Goal: Check status: Check status

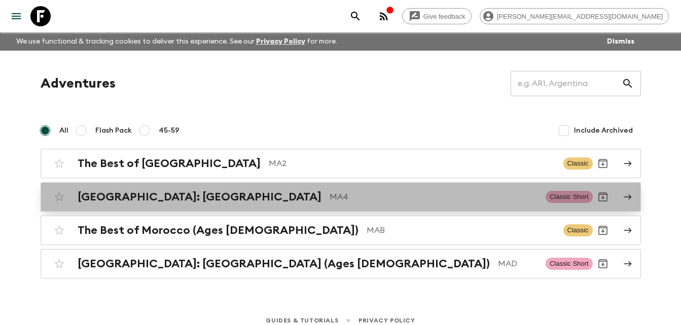
click at [173, 196] on h2 "[GEOGRAPHIC_DATA]: [GEOGRAPHIC_DATA]" at bounding box center [200, 197] width 244 height 13
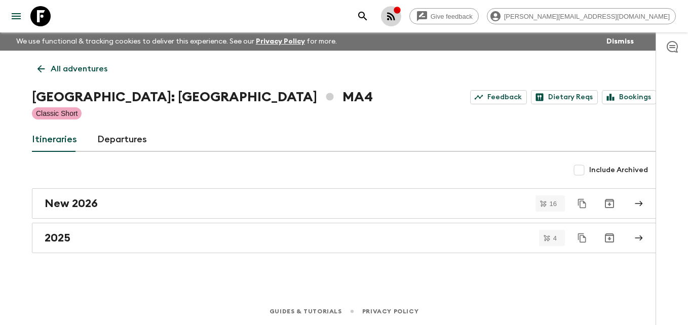
click at [401, 15] on div "button" at bounding box center [397, 11] width 8 height 10
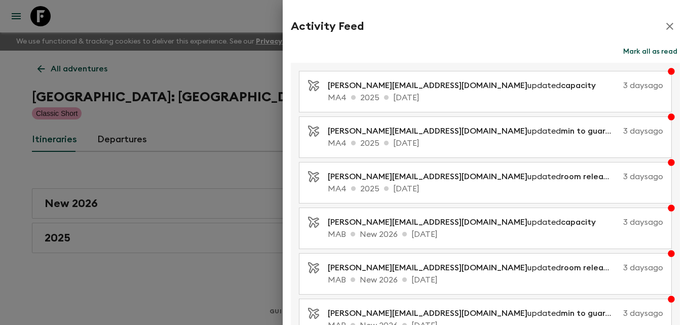
click at [204, 132] on div at bounding box center [344, 162] width 688 height 325
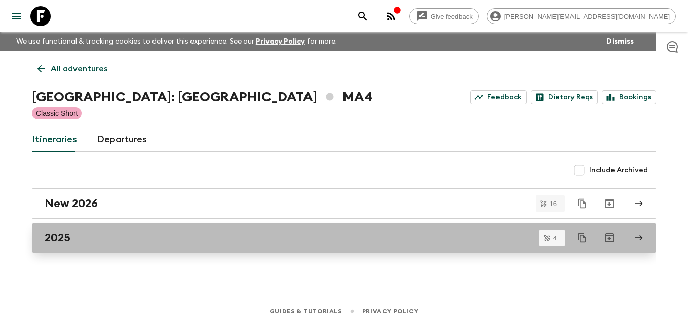
click at [79, 234] on div "2025" at bounding box center [335, 238] width 580 height 13
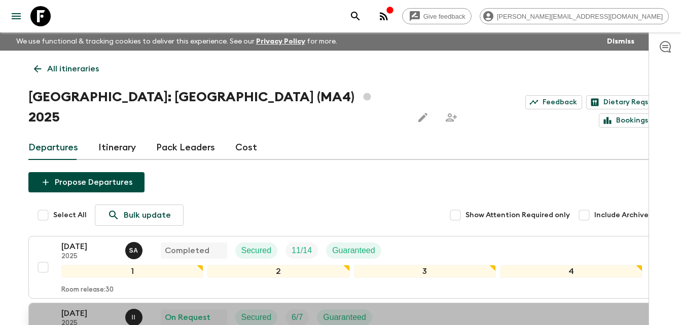
click at [71, 308] on p "[DATE]" at bounding box center [89, 314] width 56 height 12
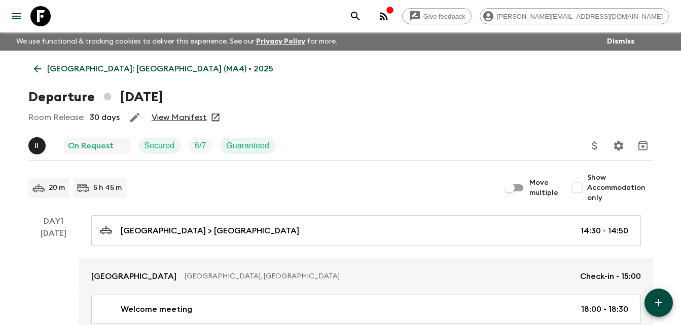
click at [190, 119] on link "View Manifest" at bounding box center [179, 118] width 55 height 10
click at [174, 118] on link "View Manifest" at bounding box center [179, 118] width 55 height 10
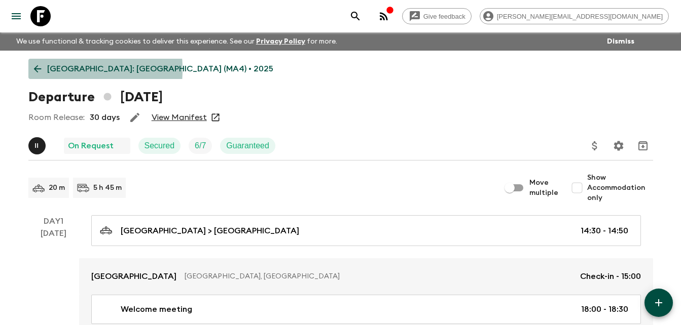
click at [40, 69] on icon at bounding box center [37, 68] width 11 height 11
